Goal: Navigation & Orientation: Find specific page/section

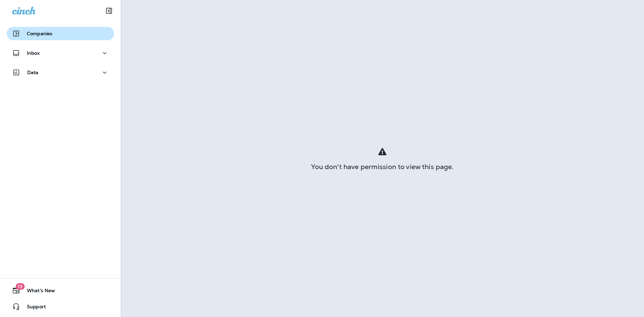
click at [42, 34] on p "Companies" at bounding box center [39, 33] width 25 height 5
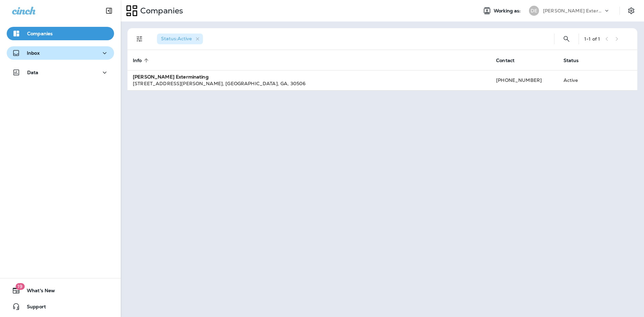
click at [101, 55] on icon "button" at bounding box center [105, 53] width 8 height 8
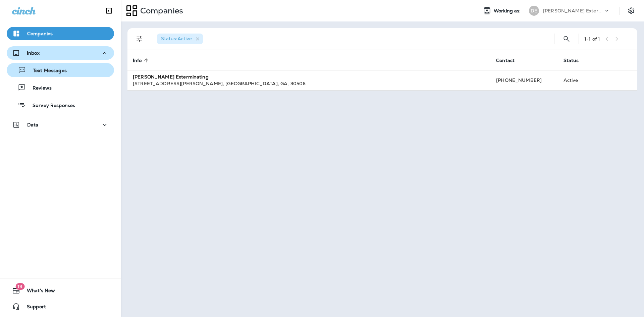
click at [65, 69] on p "Text Messages" at bounding box center [46, 71] width 41 height 6
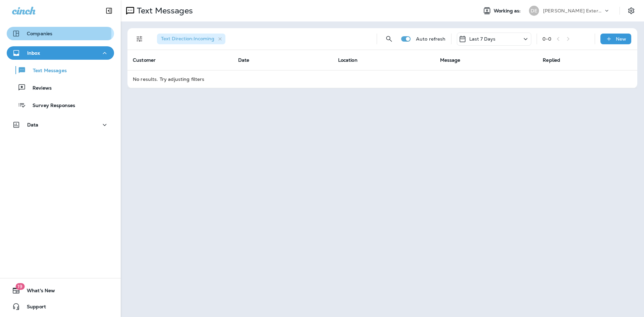
click at [44, 34] on p "Companies" at bounding box center [39, 33] width 25 height 5
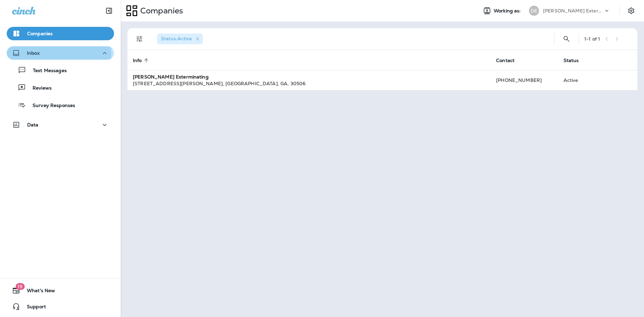
click at [33, 54] on p "Inbox" at bounding box center [33, 52] width 13 height 5
click at [103, 53] on icon "button" at bounding box center [105, 53] width 4 height 2
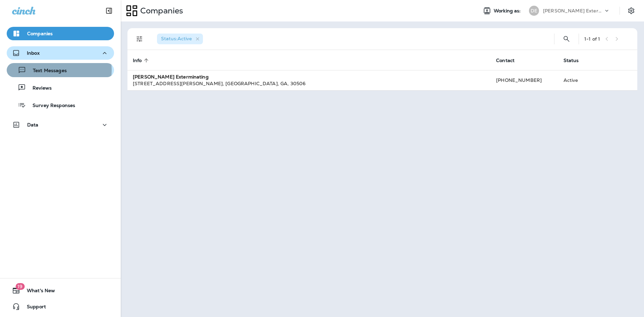
click at [52, 70] on p "Text Messages" at bounding box center [46, 71] width 41 height 6
